Goal: Check status: Check status

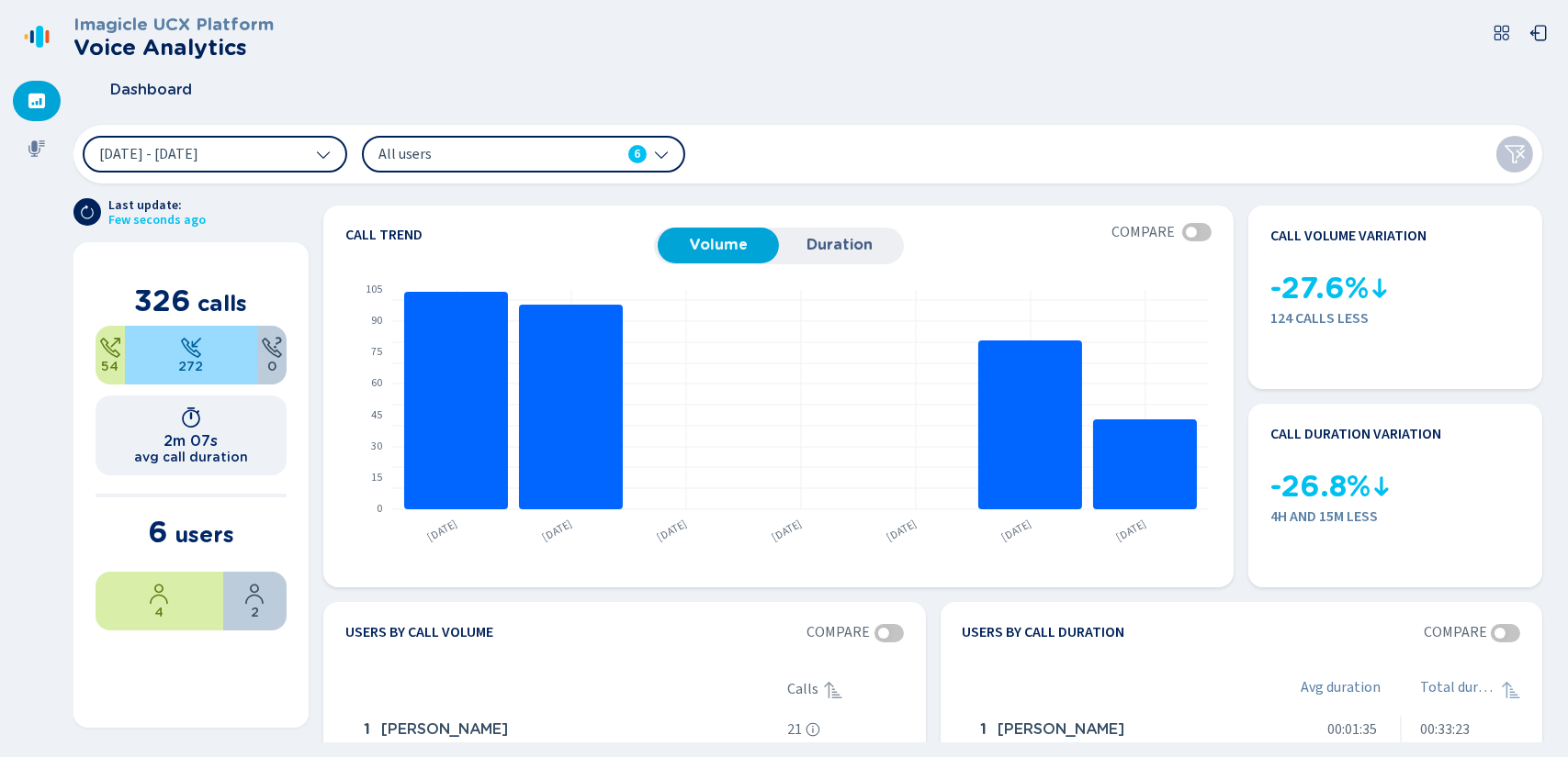
click at [34, 40] on icon at bounding box center [37, 37] width 29 height 29
click at [322, 162] on button "24 Sep 2025 - 30 Sep 2025" at bounding box center [215, 154] width 264 height 37
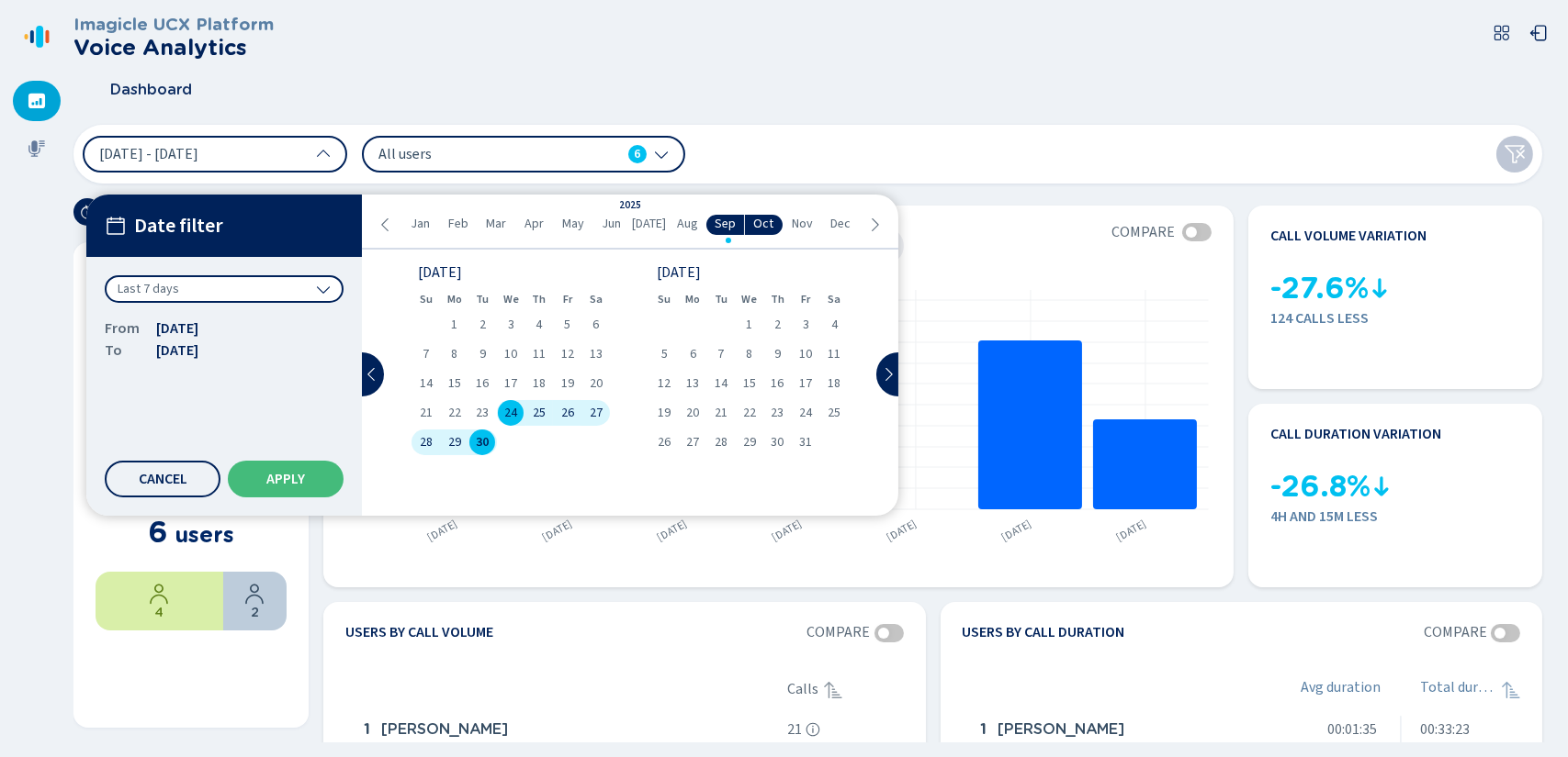
click at [323, 290] on icon at bounding box center [323, 289] width 14 height 14
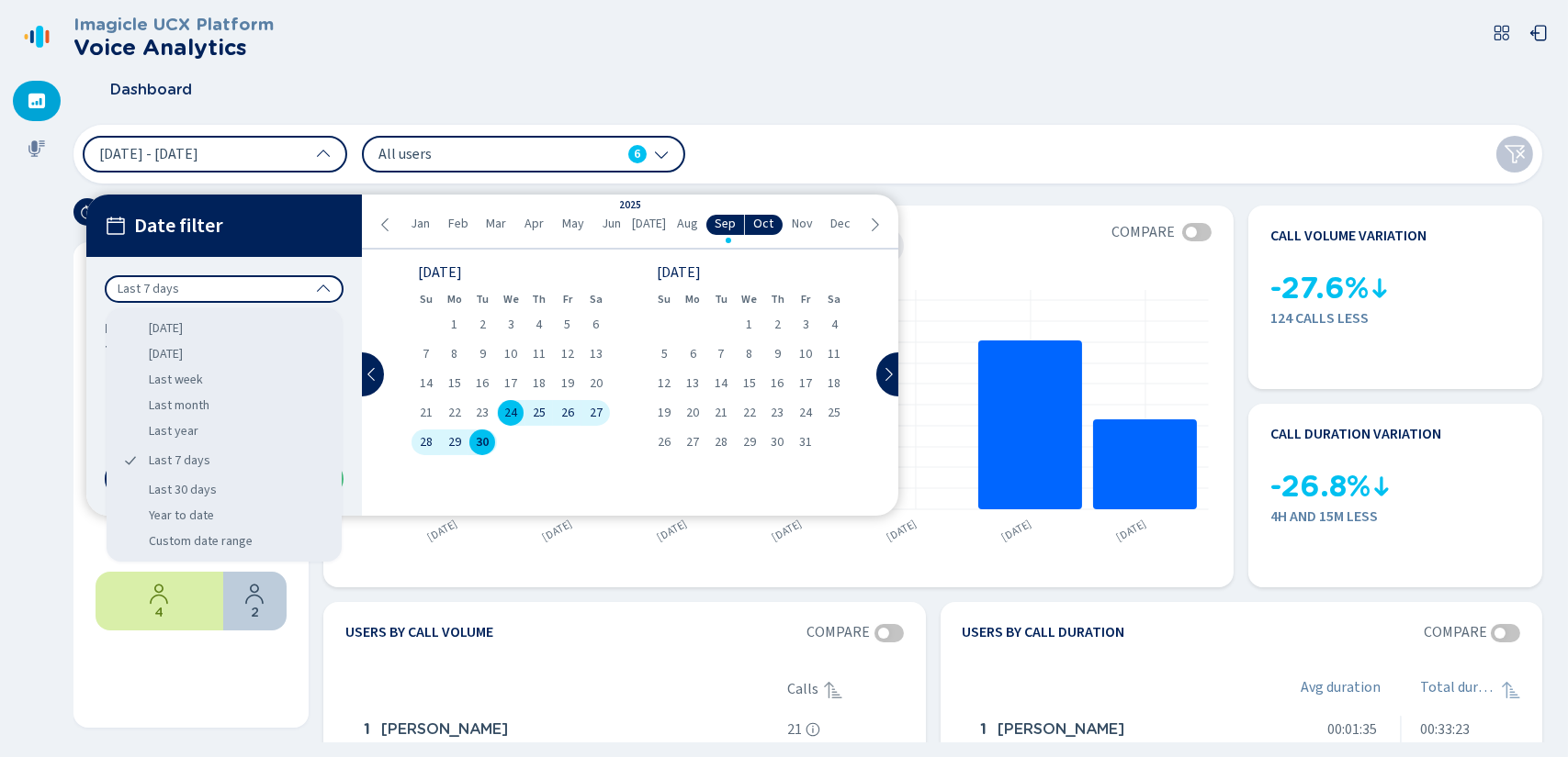
click at [205, 382] on div "Last week" at bounding box center [224, 379] width 221 height 26
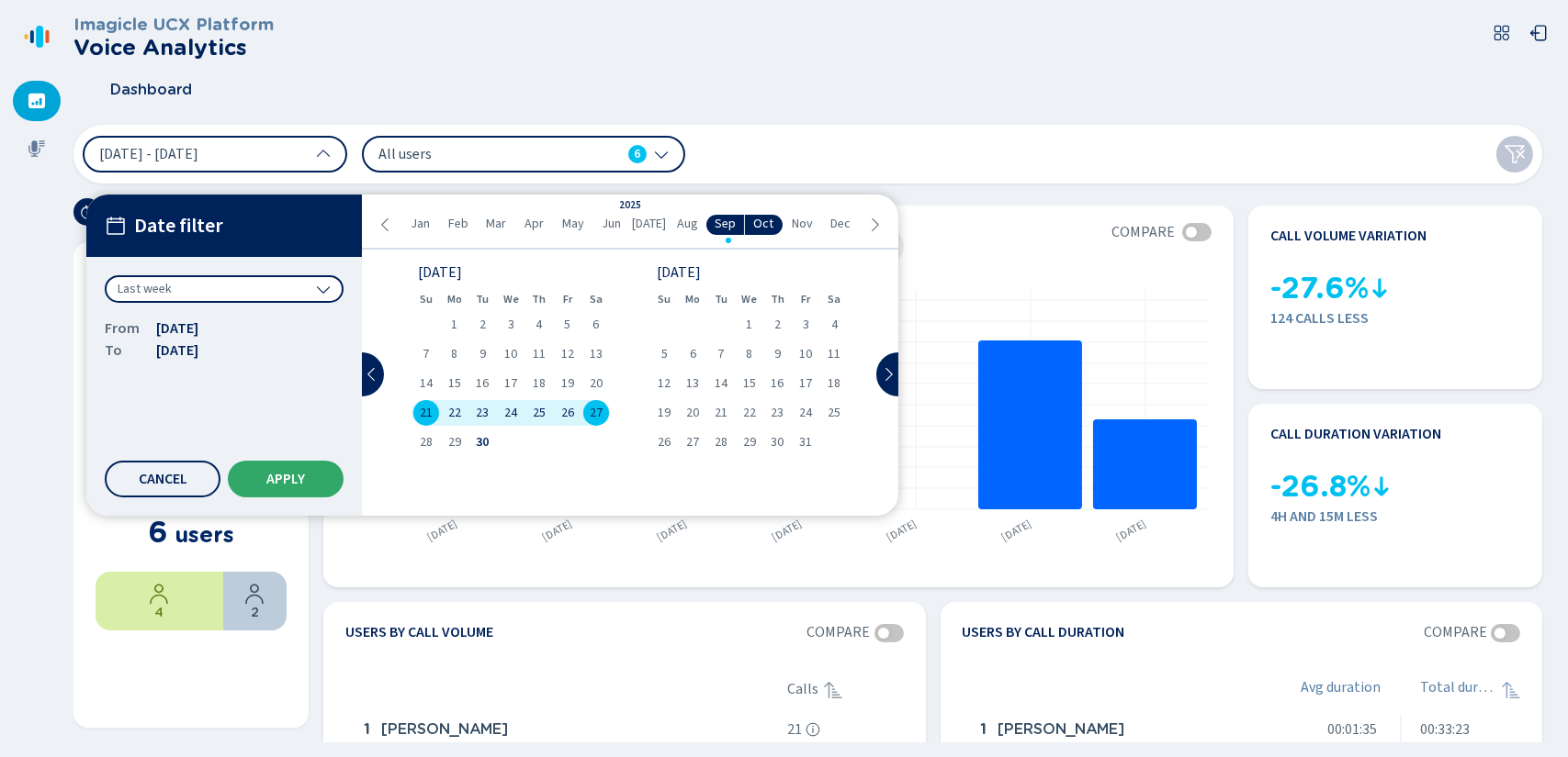
click at [301, 482] on span "Apply" at bounding box center [285, 479] width 39 height 14
